Goal: Use online tool/utility: Utilize a website feature to perform a specific function

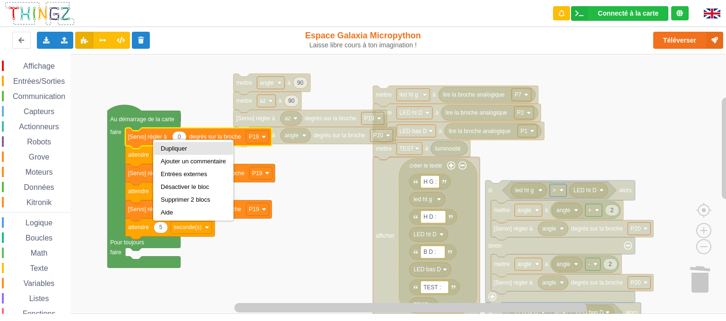
click at [168, 149] on div "Dupliquer" at bounding box center [193, 148] width 65 height 7
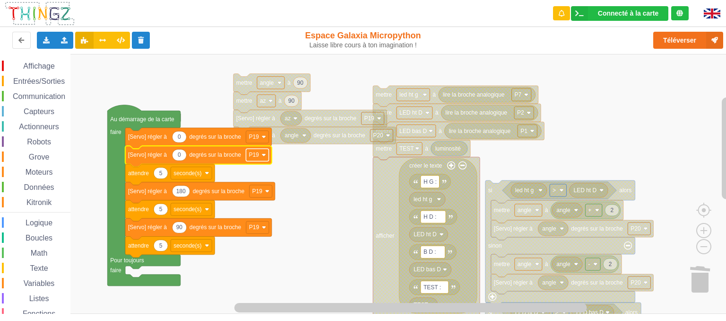
click at [264, 158] on rect "Espace de travail de Blocky" at bounding box center [257, 155] width 23 height 12
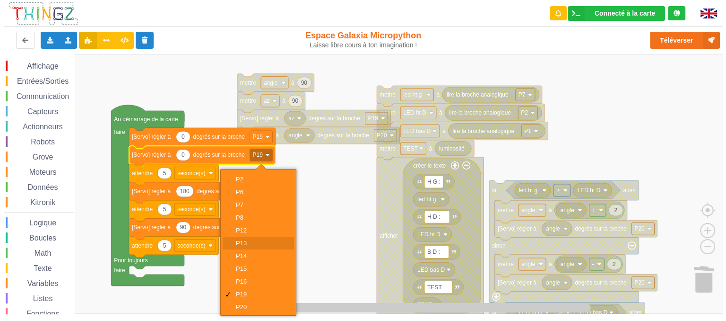
scroll to position [51, 0]
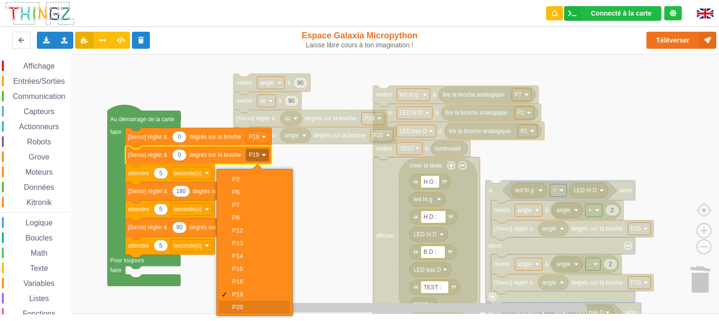
click at [239, 305] on div "P20" at bounding box center [257, 306] width 51 height 7
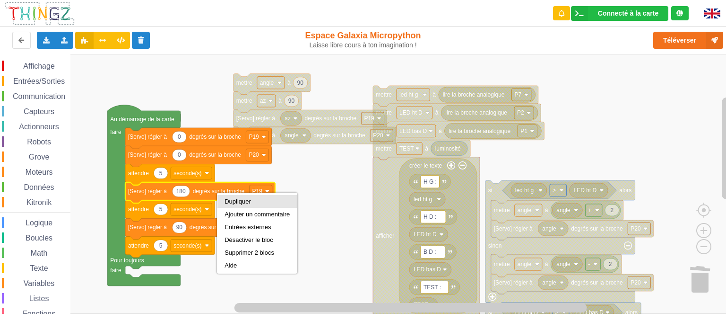
click at [251, 198] on div "Dupliquer" at bounding box center [257, 201] width 65 height 7
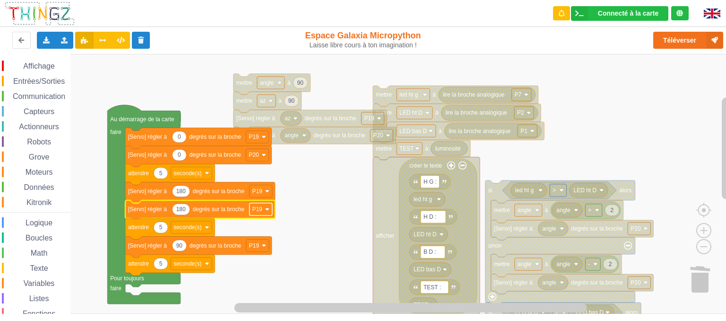
click at [261, 212] on rect "Espace de travail de Blocky" at bounding box center [261, 209] width 23 height 12
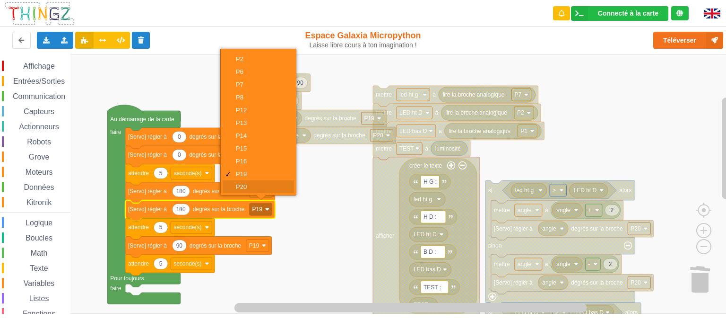
click at [246, 182] on div "P20" at bounding box center [258, 186] width 71 height 13
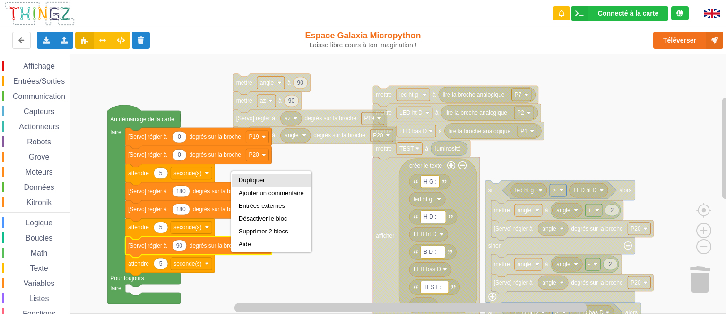
click at [256, 183] on div "Dupliquer" at bounding box center [271, 179] width 65 height 7
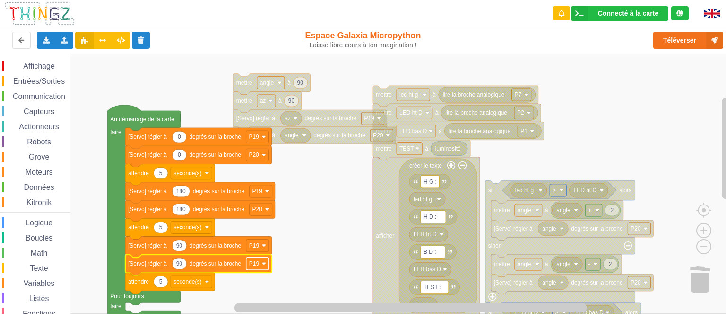
click at [261, 262] on rect "Espace de travail de Blocky" at bounding box center [257, 263] width 23 height 12
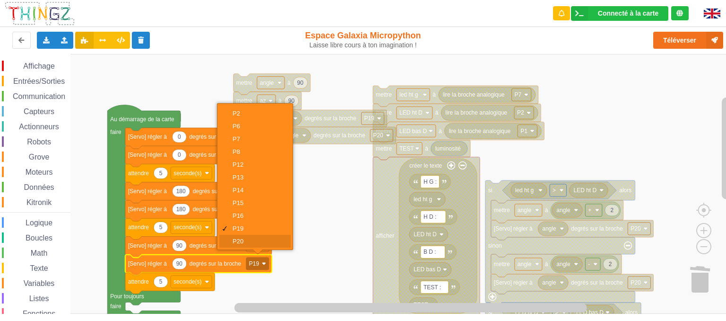
click at [246, 244] on div "P20" at bounding box center [258, 240] width 51 height 7
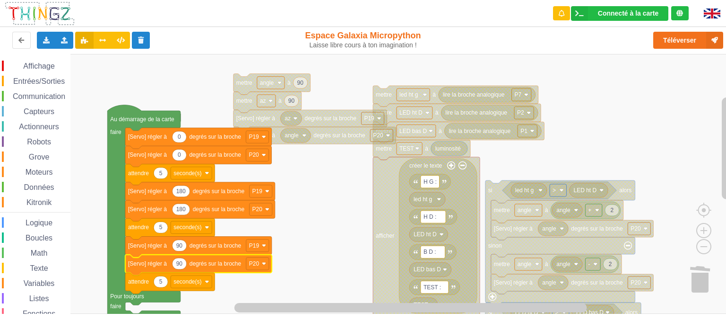
click at [334, 247] on rect "Espace de travail de Blocky" at bounding box center [366, 184] width 733 height 260
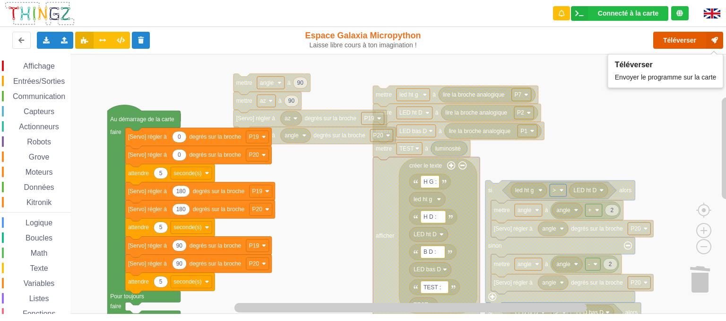
click at [674, 43] on button "Téléverser" at bounding box center [689, 40] width 70 height 17
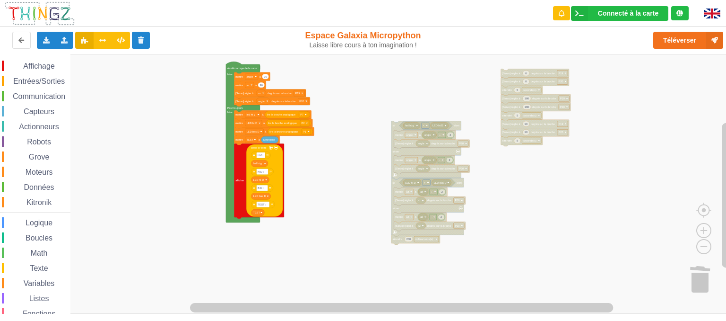
click at [363, 177] on div "Affichage Entrées/Sorties Communication Capteurs Actionneurs Robots Grove Moteu…" at bounding box center [366, 184] width 733 height 260
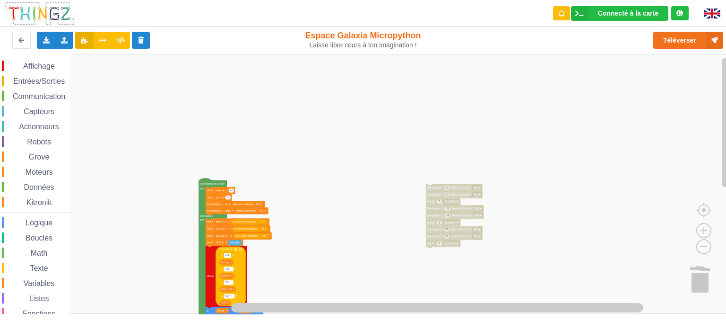
click at [388, 278] on div "Affichage Entrées/Sorties Communication Capteurs Actionneurs Robots Grove Moteu…" at bounding box center [366, 184] width 733 height 260
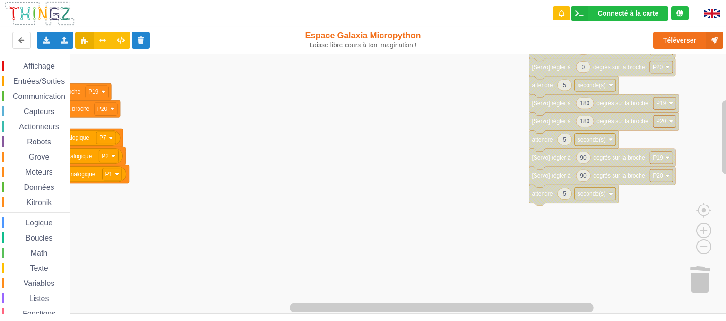
click at [461, 111] on div "Affichage Entrées/Sorties Communication Capteurs Actionneurs Robots Grove Moteu…" at bounding box center [366, 184] width 733 height 260
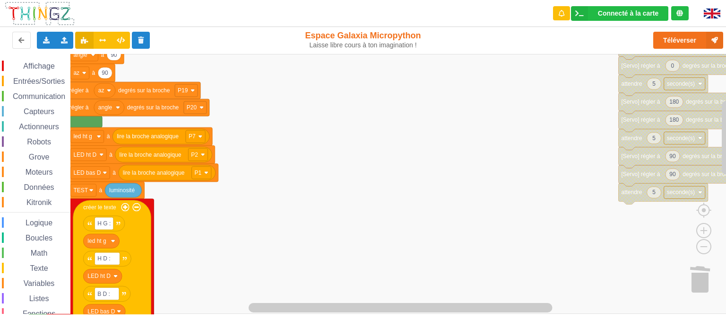
click at [473, 213] on div "Affichage Entrées/Sorties Communication Capteurs Actionneurs Robots Grove Moteu…" at bounding box center [366, 184] width 733 height 260
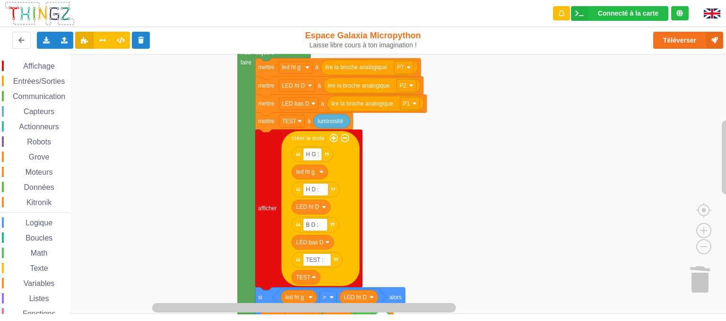
click at [471, 141] on div "Affichage Entrées/Sorties Communication Capteurs Actionneurs Robots Grove Moteu…" at bounding box center [366, 184] width 733 height 260
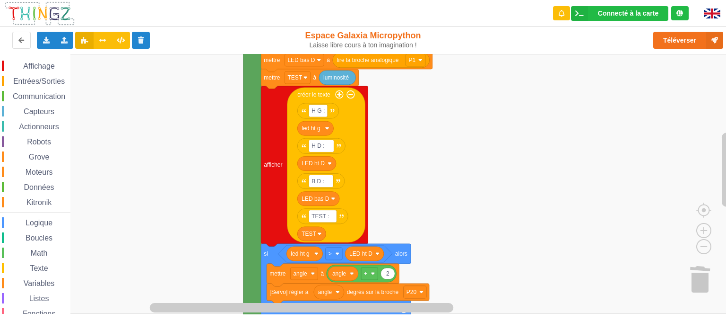
click at [443, 134] on rect "Espace de travail de Blocky" at bounding box center [366, 184] width 733 height 260
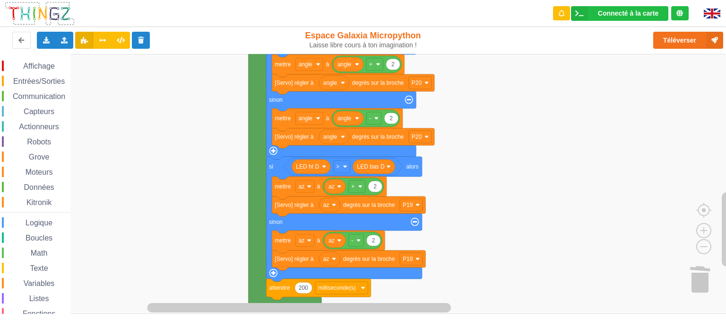
click at [495, 92] on rect "Espace de travail de Blocky" at bounding box center [366, 184] width 733 height 260
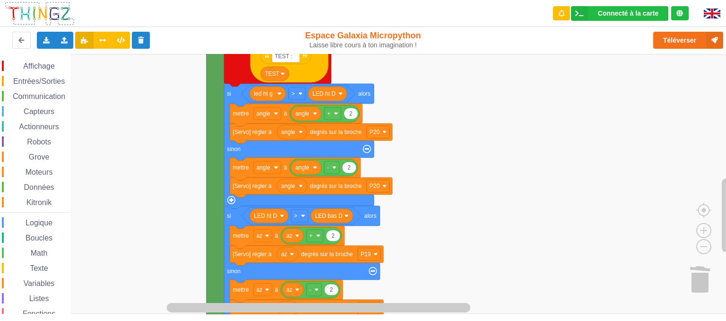
click at [439, 260] on rect "Espace de travail de Blocky" at bounding box center [366, 184] width 733 height 260
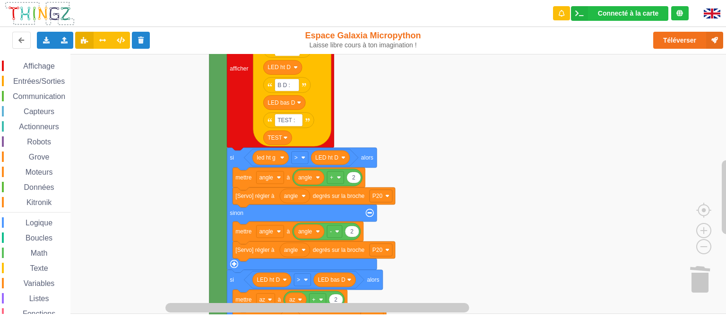
click at [484, 210] on rect "Espace de travail de Blocky" at bounding box center [366, 184] width 733 height 260
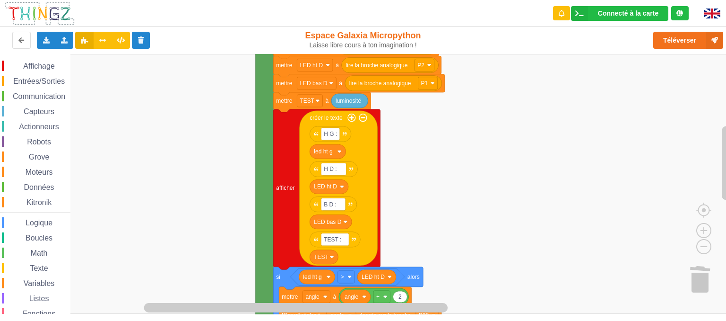
click at [531, 203] on rect "Espace de travail de Blocky" at bounding box center [366, 184] width 733 height 260
click at [687, 41] on button "Téléverser" at bounding box center [689, 40] width 70 height 17
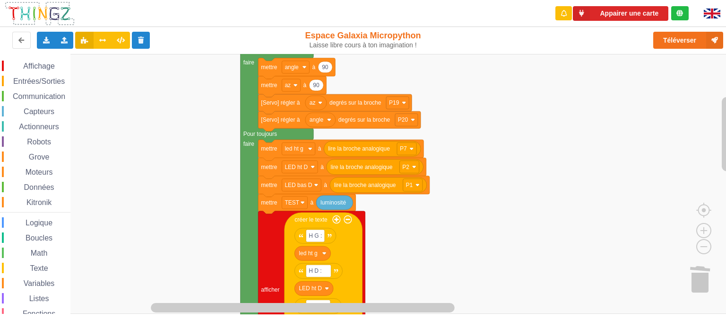
click at [487, 269] on div "Affichage Entrées/Sorties Communication Capteurs Actionneurs Robots Grove Moteu…" at bounding box center [366, 184] width 733 height 260
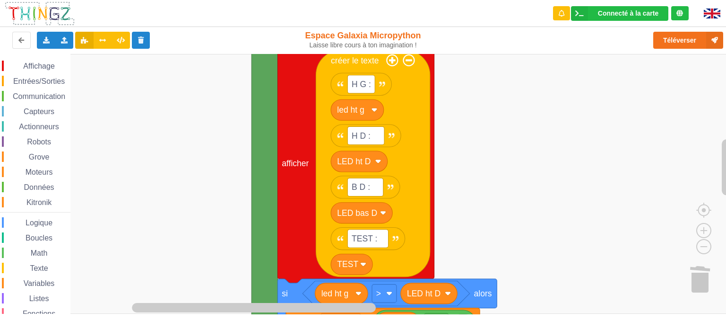
click at [558, 93] on rect "Espace de travail de Blocky" at bounding box center [366, 184] width 733 height 260
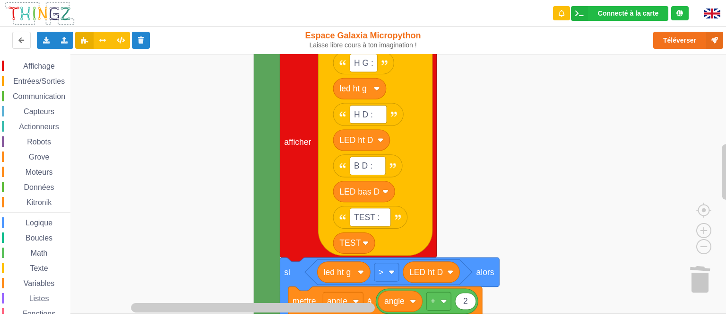
click at [609, 253] on rect "Espace de travail de Blocky" at bounding box center [366, 184] width 733 height 260
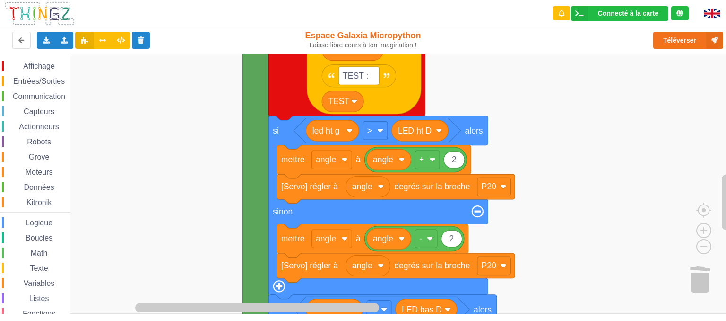
click at [573, 158] on rect "Espace de travail de Blocky" at bounding box center [366, 184] width 733 height 260
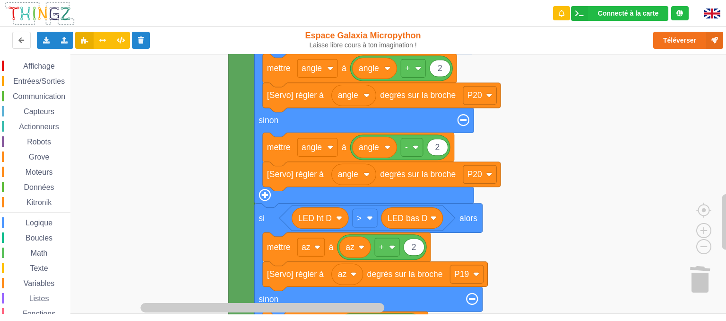
click at [555, 135] on rect "Espace de travail de Blocky" at bounding box center [366, 184] width 733 height 260
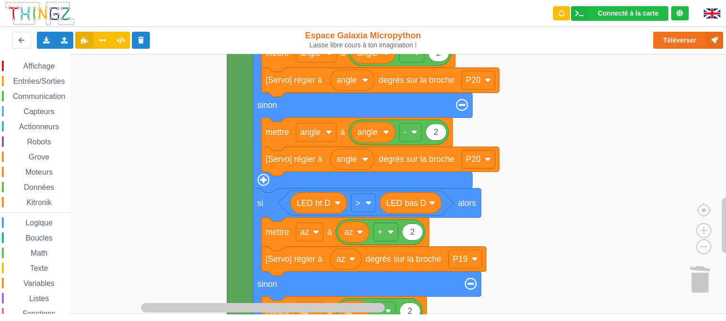
click at [564, 222] on rect "Espace de travail de Blocky" at bounding box center [366, 184] width 733 height 260
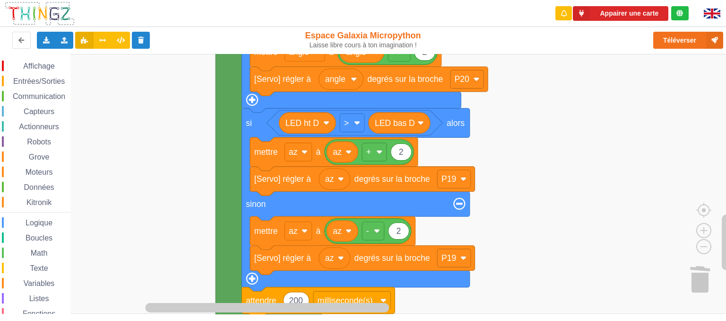
click at [531, 158] on rect "Espace de travail de Blocky" at bounding box center [366, 184] width 733 height 260
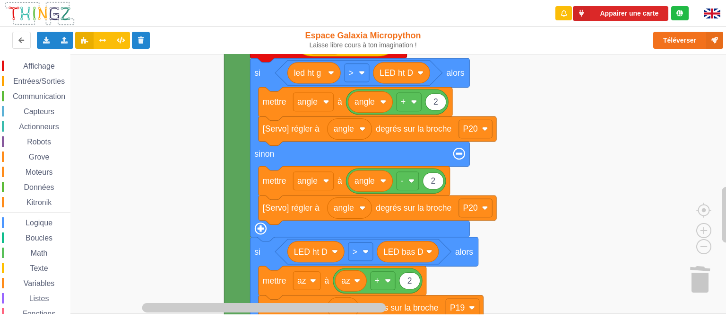
click at [578, 262] on rect "Espace de travail de Blocky" at bounding box center [366, 184] width 733 height 260
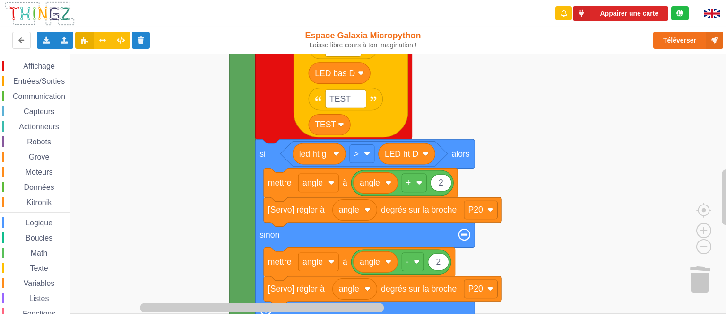
click at [574, 260] on rect "Espace de travail de Blocky" at bounding box center [366, 184] width 733 height 260
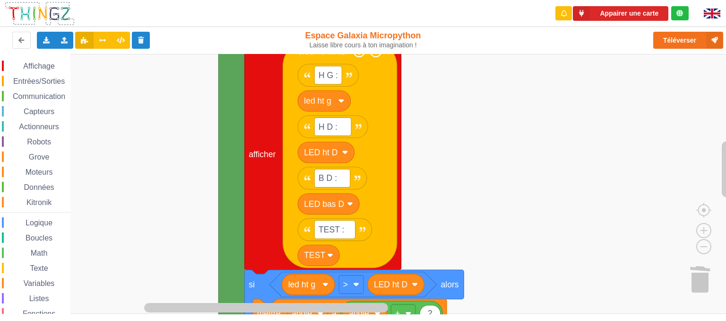
click at [520, 224] on rect "Espace de travail de Blocky" at bounding box center [366, 184] width 733 height 260
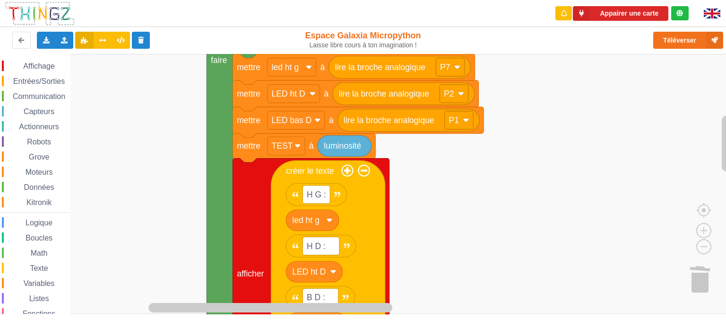
click at [507, 217] on rect "Espace de travail de Blocky" at bounding box center [366, 184] width 733 height 260
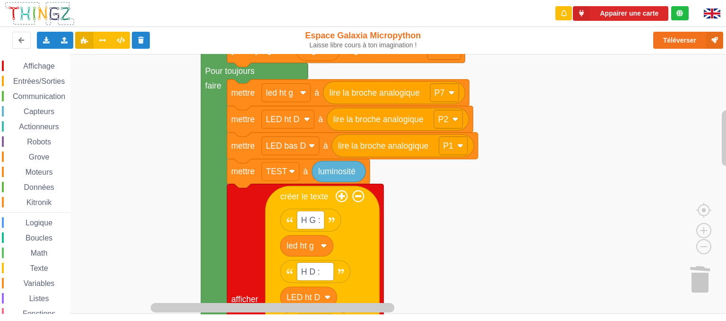
click at [544, 135] on div "Affichage Entrées/Sorties Communication Capteurs Actionneurs Robots Grove Moteu…" at bounding box center [366, 184] width 733 height 260
click at [487, 235] on rect "Espace de travail de Blocky" at bounding box center [366, 184] width 733 height 260
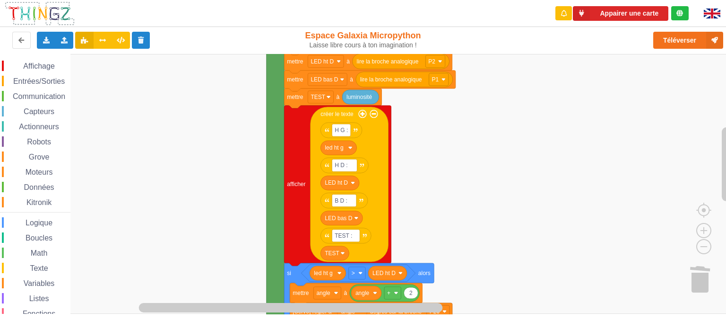
click at [463, 149] on div "Affichage Entrées/Sorties Communication Capteurs Actionneurs Robots Grove Moteu…" at bounding box center [366, 184] width 733 height 260
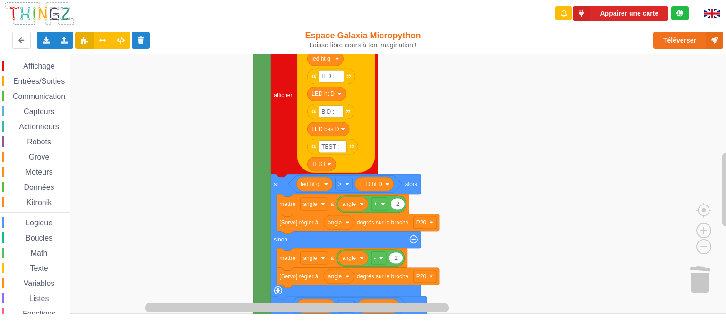
click at [465, 86] on rect "Espace de travail de Blocky" at bounding box center [366, 184] width 733 height 260
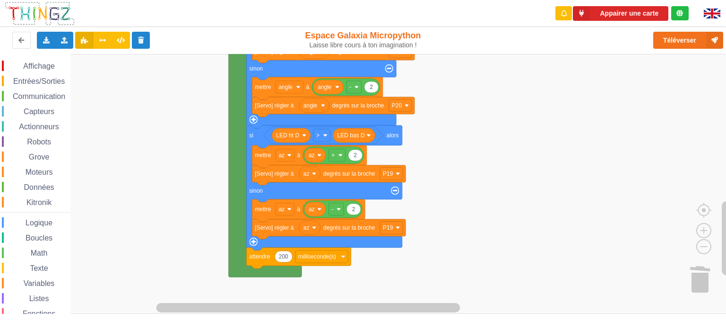
click at [482, 125] on rect "Espace de travail de Blocky" at bounding box center [366, 184] width 733 height 260
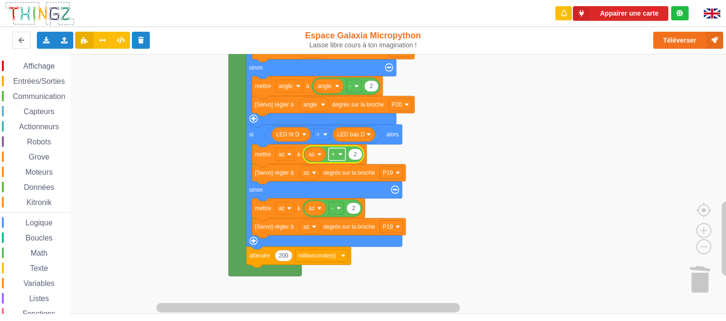
scroll to position [0, 0]
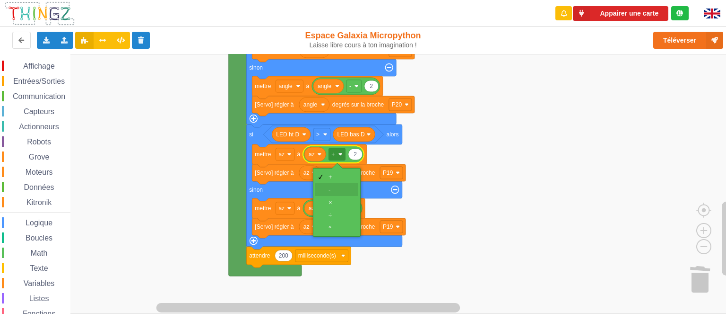
click at [335, 186] on div "-" at bounding box center [340, 189] width 23 height 7
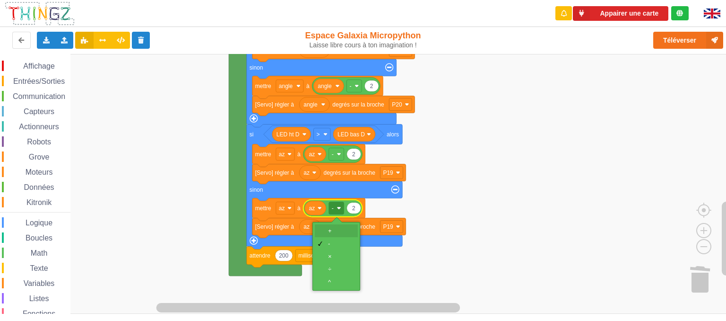
click at [327, 231] on div "+" at bounding box center [336, 230] width 43 height 13
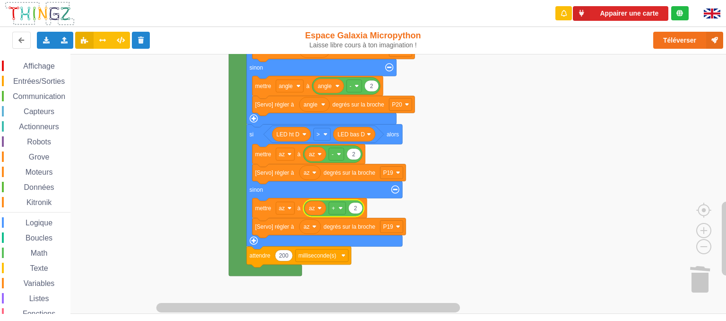
click at [429, 186] on rect "Espace de travail de Blocky" at bounding box center [366, 184] width 733 height 260
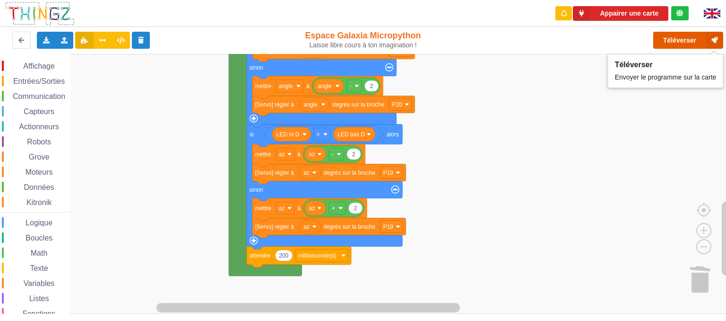
click at [666, 40] on button "Téléverser" at bounding box center [689, 40] width 70 height 17
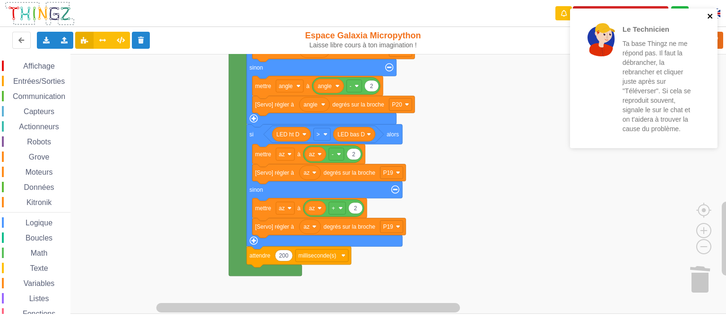
click at [711, 18] on icon "close" at bounding box center [710, 16] width 5 height 5
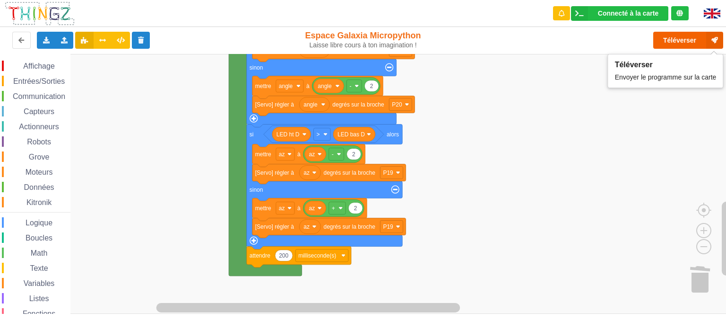
click at [674, 43] on button "Téléverser" at bounding box center [689, 40] width 70 height 17
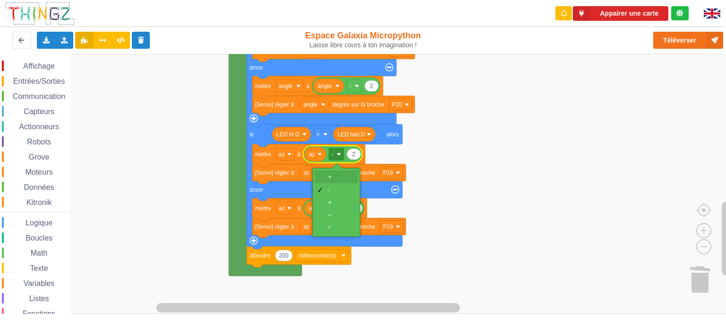
click at [335, 176] on div "+" at bounding box center [339, 176] width 23 height 7
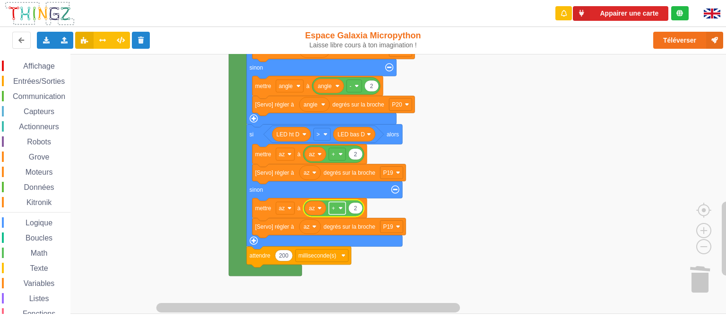
click at [340, 208] on image "Espace de travail de Blocky" at bounding box center [341, 208] width 4 height 4
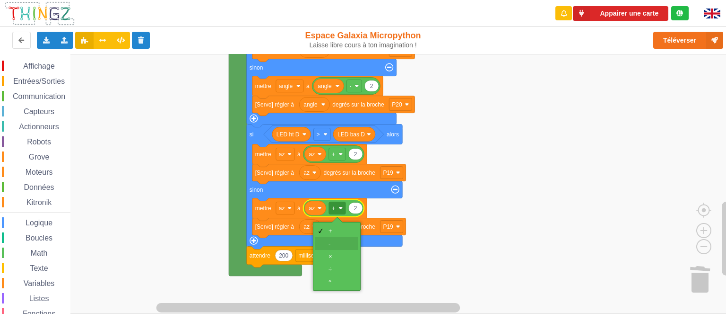
click at [331, 246] on div "-" at bounding box center [340, 243] width 23 height 7
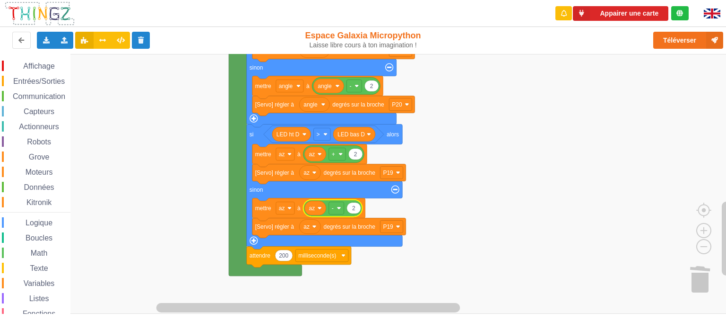
click at [490, 192] on rect "Espace de travail de Blocky" at bounding box center [366, 184] width 733 height 260
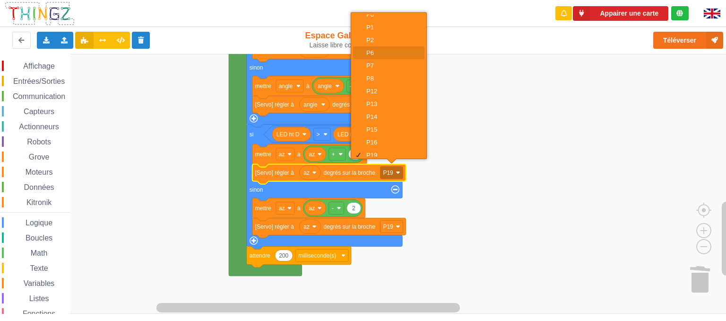
scroll to position [51, 0]
click at [365, 150] on div "P20" at bounding box center [388, 150] width 71 height 13
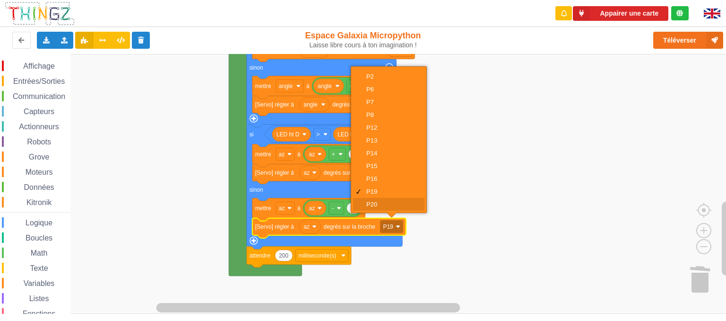
click at [381, 207] on div "P20" at bounding box center [392, 204] width 51 height 7
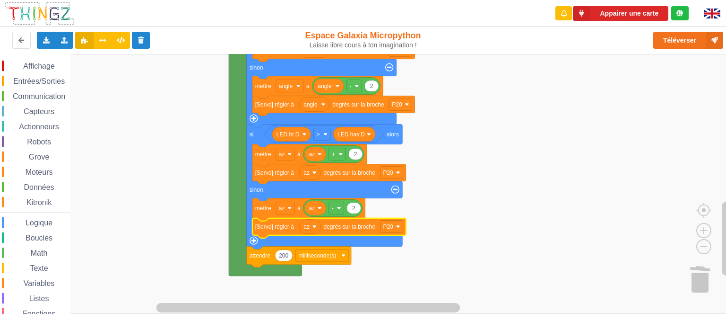
click at [483, 186] on rect "Espace de travail de Blocky" at bounding box center [366, 184] width 733 height 260
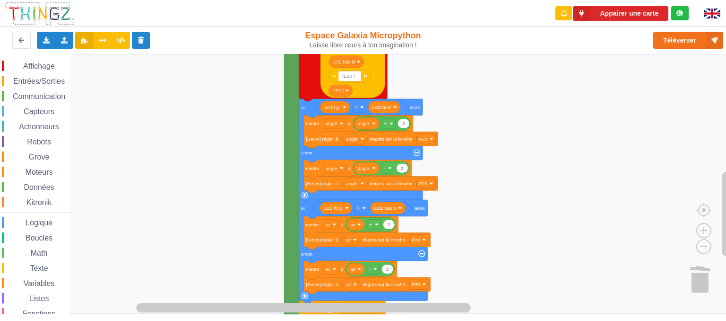
click at [486, 216] on rect "Espace de travail de Blocky" at bounding box center [366, 184] width 733 height 260
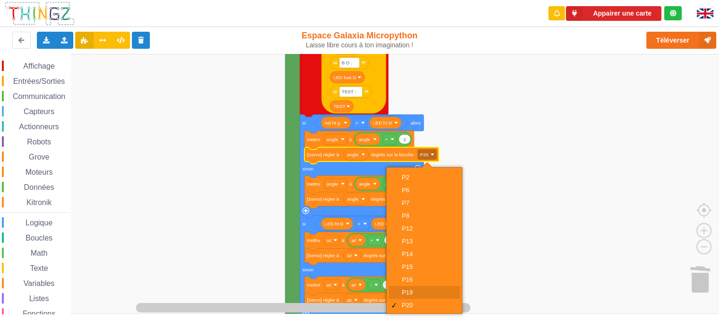
click at [426, 293] on div "P19" at bounding box center [427, 292] width 51 height 7
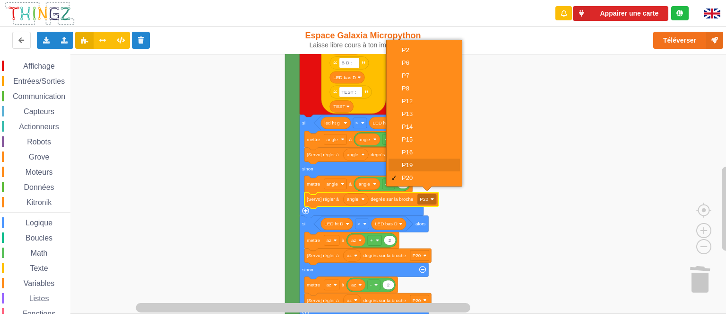
click at [410, 159] on div "P19" at bounding box center [424, 164] width 71 height 13
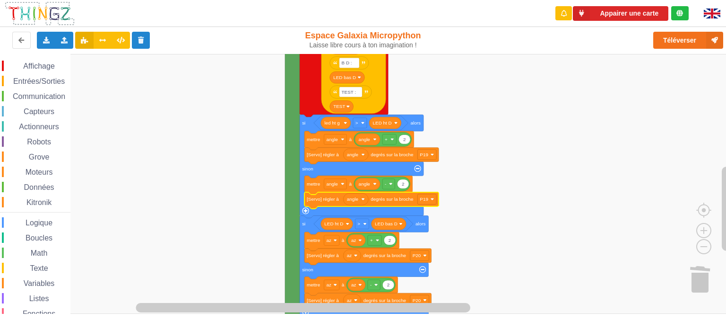
click at [516, 162] on rect "Espace de travail de Blocky" at bounding box center [366, 184] width 733 height 260
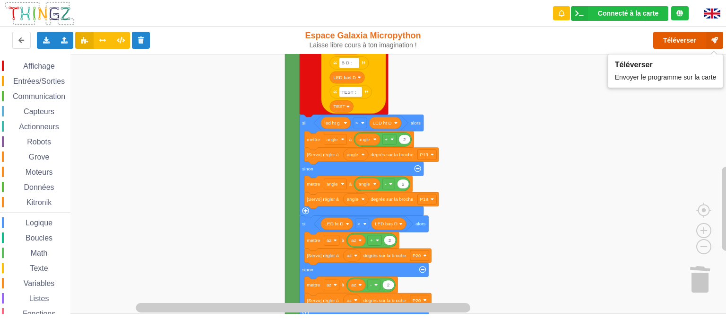
click at [677, 40] on button "Téléverser" at bounding box center [689, 40] width 70 height 17
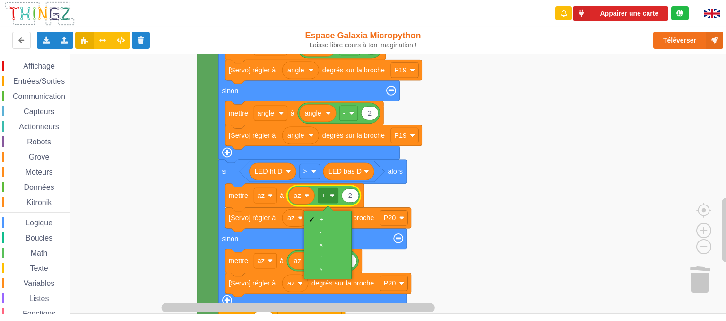
scroll to position [0, 0]
click at [326, 232] on div "-" at bounding box center [331, 231] width 23 height 7
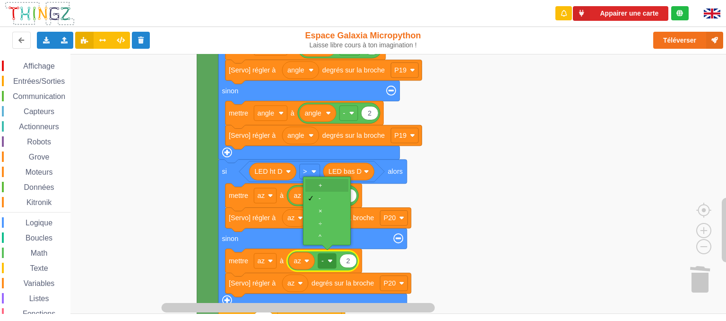
click at [325, 188] on div "+" at bounding box center [330, 185] width 23 height 7
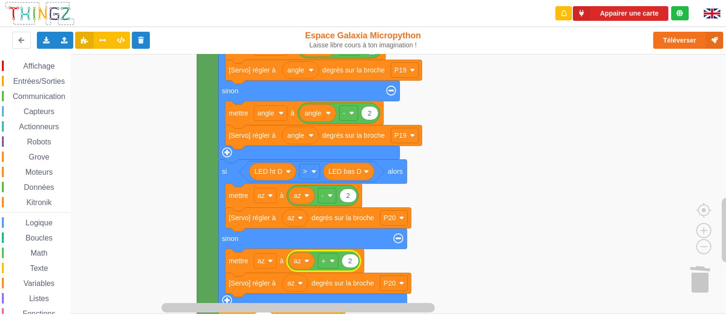
click at [464, 176] on rect "Espace de travail de Blocky" at bounding box center [366, 184] width 733 height 260
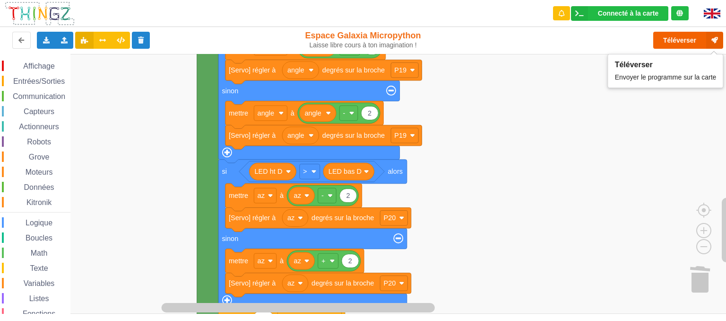
click at [678, 40] on button "Téléverser" at bounding box center [689, 40] width 70 height 17
